Goal: Transaction & Acquisition: Purchase product/service

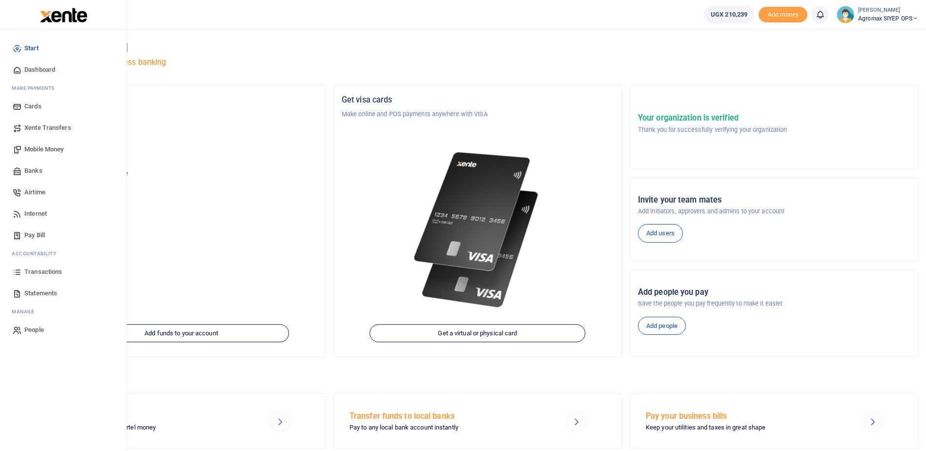
click at [42, 272] on span "Transactions" at bounding box center [43, 272] width 38 height 10
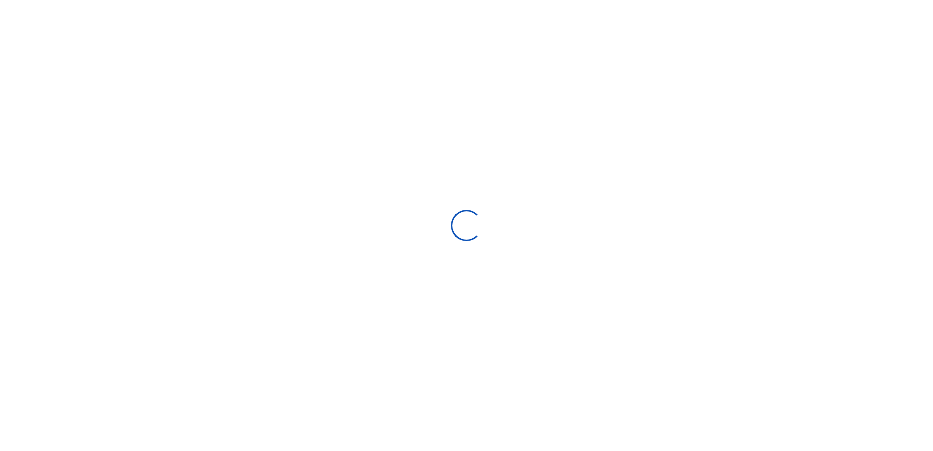
select select
type input "07/17/2025 - 08/15/2025"
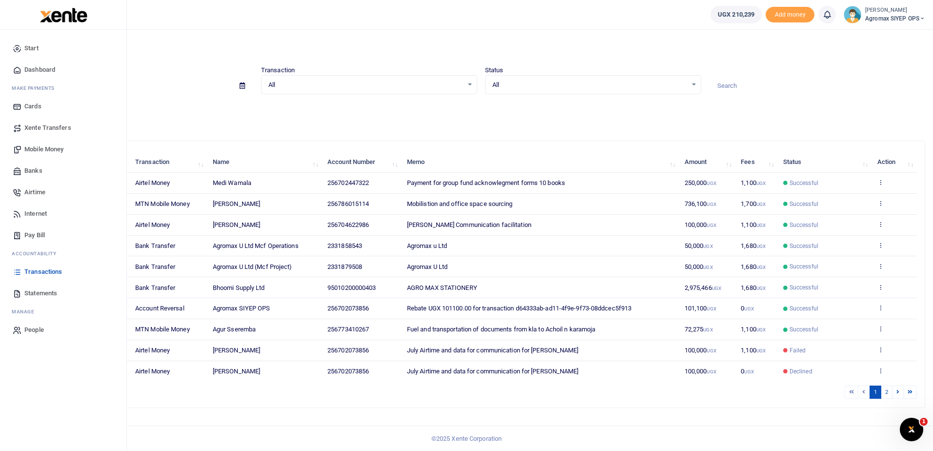
click at [28, 172] on span "Banks" at bounding box center [33, 171] width 18 height 10
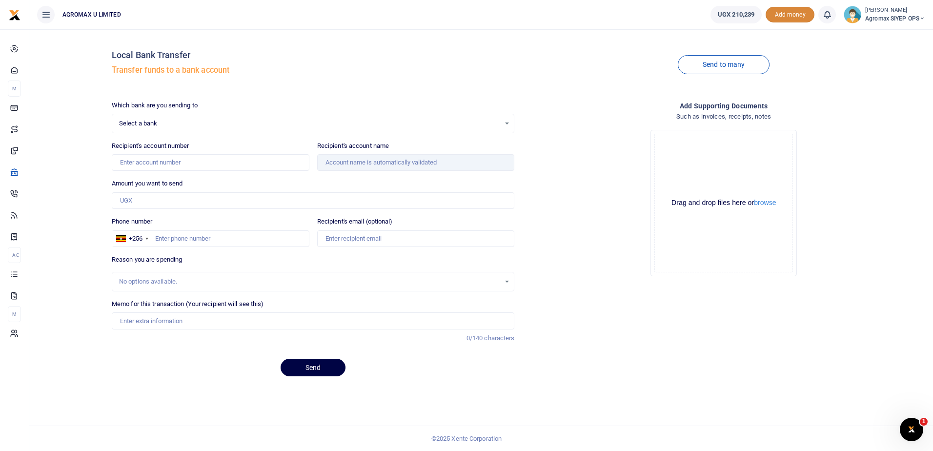
click at [787, 16] on span "Add money" at bounding box center [790, 15] width 49 height 16
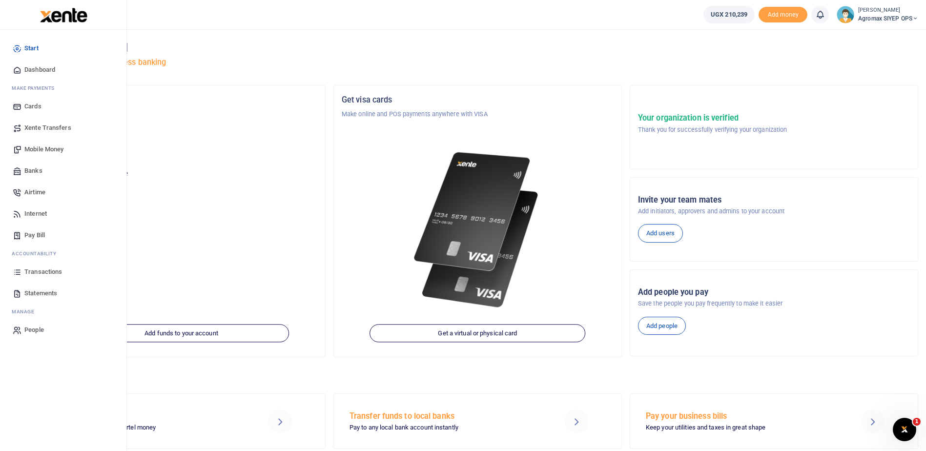
click at [38, 148] on span "Mobile Money" at bounding box center [43, 150] width 39 height 10
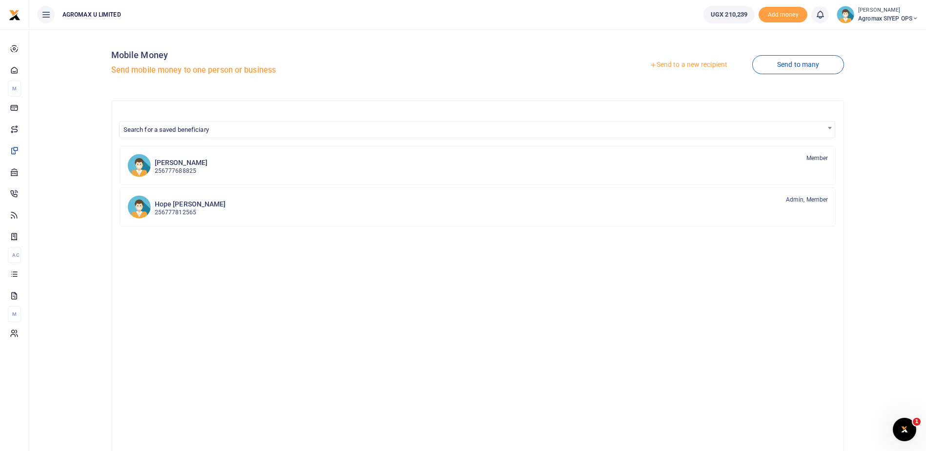
click at [692, 64] on link "Send to a new recipient" at bounding box center [688, 65] width 127 height 18
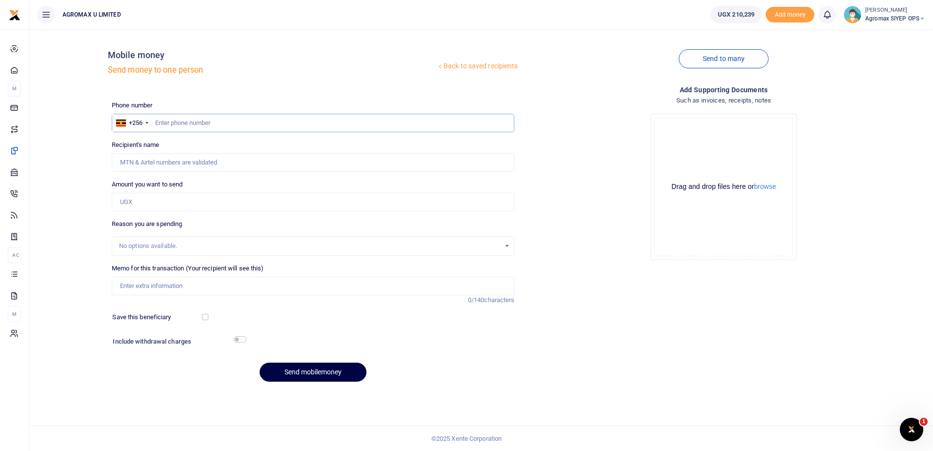
click at [217, 123] on input "text" at bounding box center [313, 123] width 403 height 19
type input "772525713"
type input "Alfred Ochan Joe"
type input "772525713"
click at [199, 206] on input "Amount you want to send" at bounding box center [313, 202] width 403 height 19
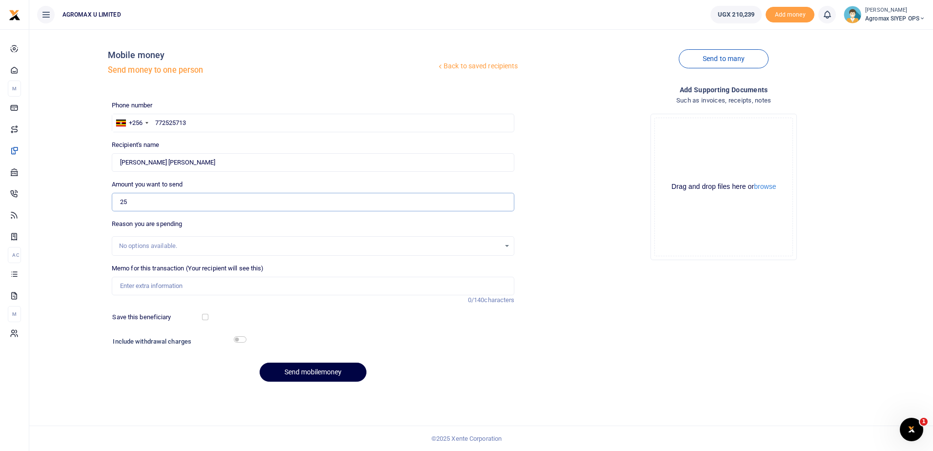
type input "2"
type input "50,000"
click at [190, 289] on input "Memo for this transaction (Your recipient will see this)" at bounding box center [313, 286] width 403 height 19
type input "Transport facilitation to and from Opm to get MOUs"
click at [239, 341] on input "checkbox" at bounding box center [240, 339] width 13 height 6
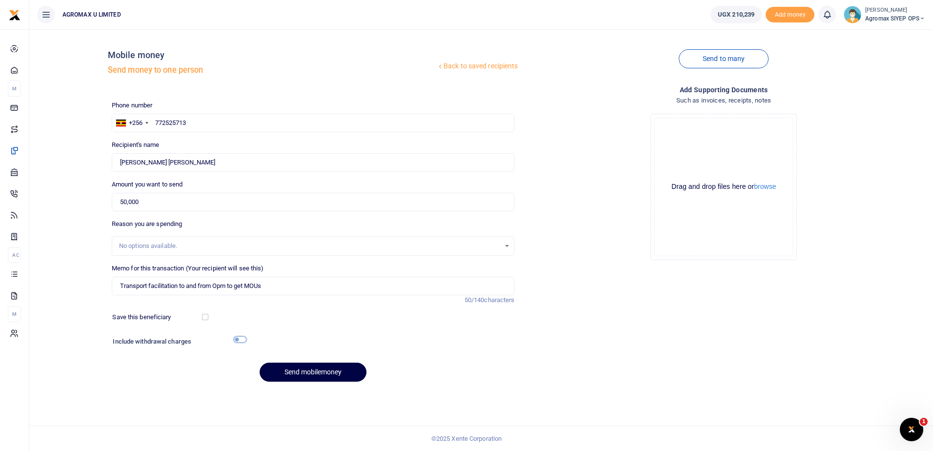
checkbox input "true"
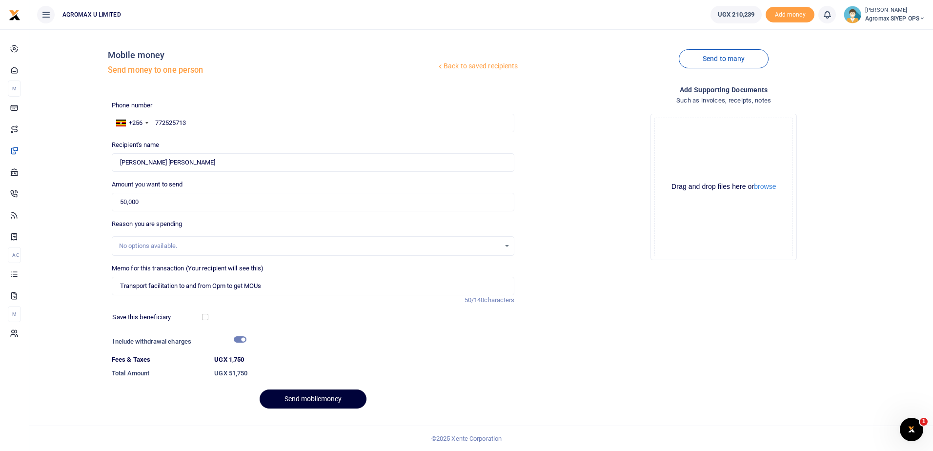
click at [322, 398] on button "Send mobilemoney" at bounding box center [313, 399] width 107 height 19
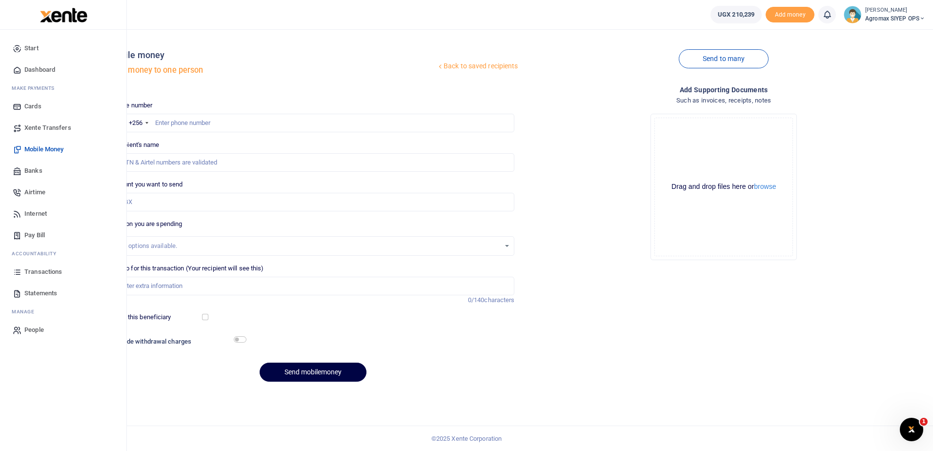
click at [52, 274] on span "Transactions" at bounding box center [43, 272] width 38 height 10
